Goal: Browse casually

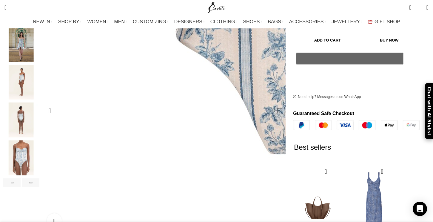
scroll to position [137, 0]
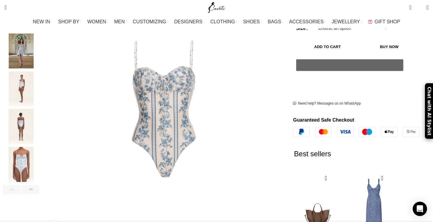
click at [39, 54] on img "2 / 6" at bounding box center [21, 50] width 36 height 35
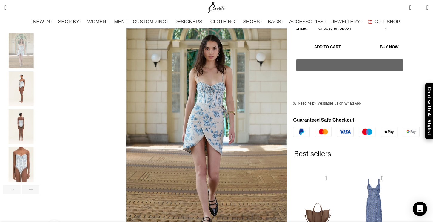
click at [39, 82] on img "3 / 6" at bounding box center [21, 88] width 36 height 35
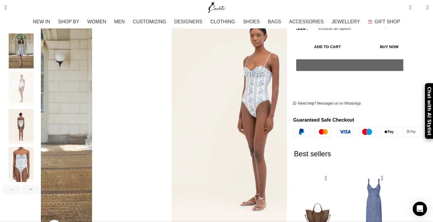
click at [39, 109] on img "4 / 6" at bounding box center [21, 126] width 36 height 35
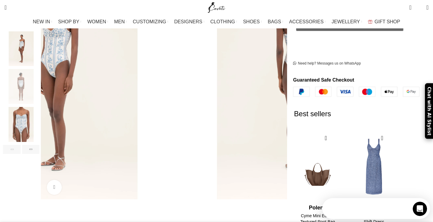
scroll to position [0, 0]
click at [39, 111] on img "5 / 6" at bounding box center [21, 124] width 36 height 35
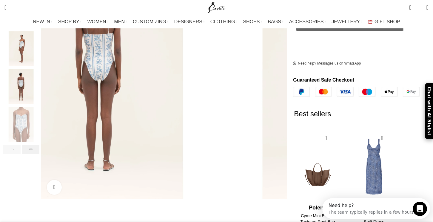
click at [40, 145] on div "Next slide" at bounding box center [31, 149] width 18 height 9
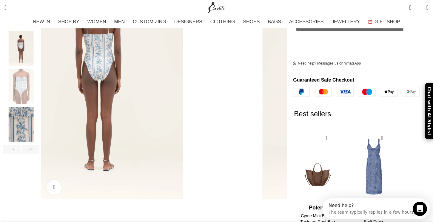
scroll to position [0, 63]
click at [40, 145] on div "Next slide" at bounding box center [31, 149] width 18 height 9
click at [39, 125] on img "6 / 6" at bounding box center [21, 124] width 36 height 35
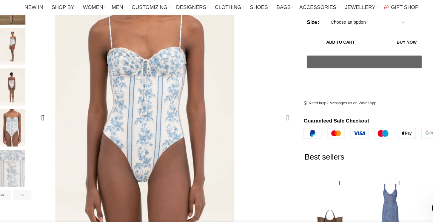
scroll to position [129, 0]
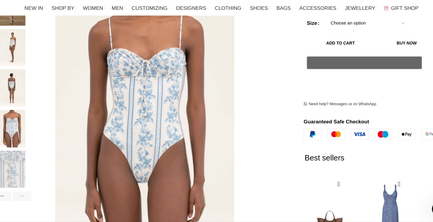
click at [39, 122] on img "5 / 6" at bounding box center [21, 133] width 36 height 35
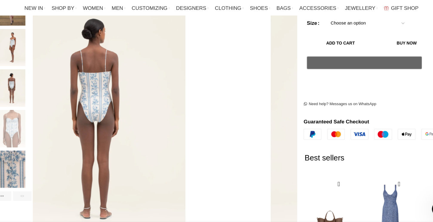
click at [39, 84] on img "4 / 6" at bounding box center [21, 96] width 36 height 35
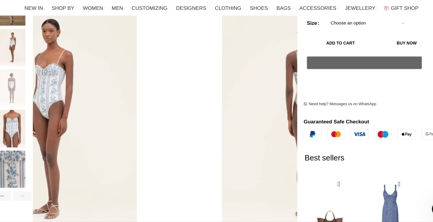
scroll to position [0, 126]
click at [39, 48] on img "3 / 6" at bounding box center [21, 58] width 36 height 35
